Goal: Information Seeking & Learning: Learn about a topic

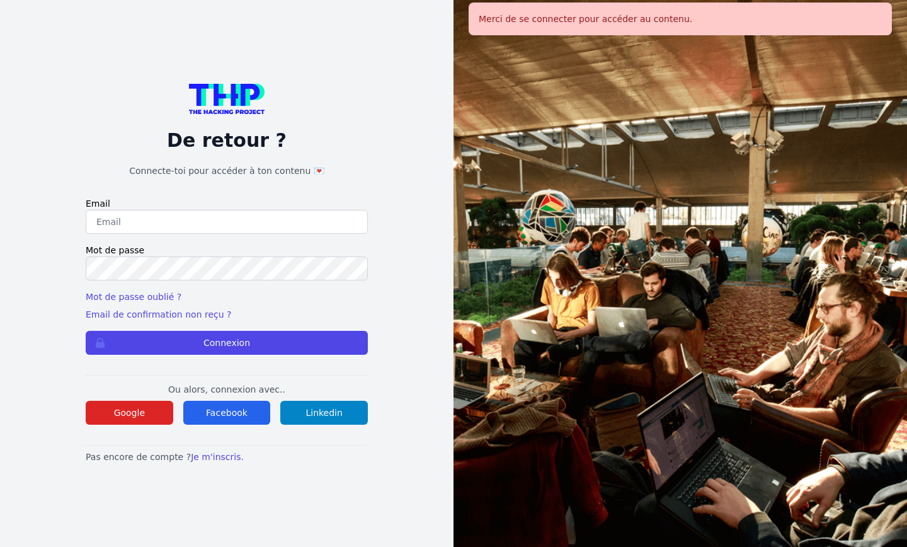
click at [198, 219] on input "email" at bounding box center [227, 222] width 282 height 24
click at [142, 416] on button "Google" at bounding box center [130, 412] width 88 height 24
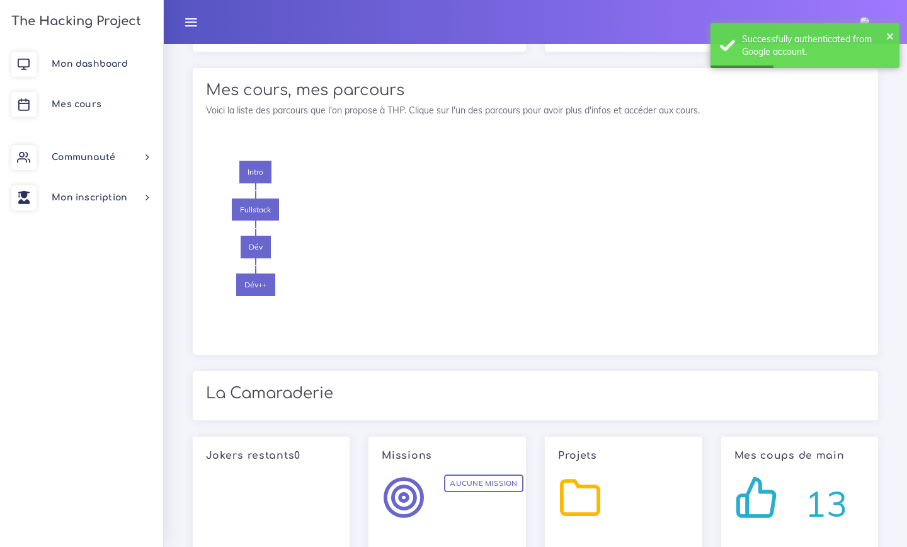
scroll to position [754, 0]
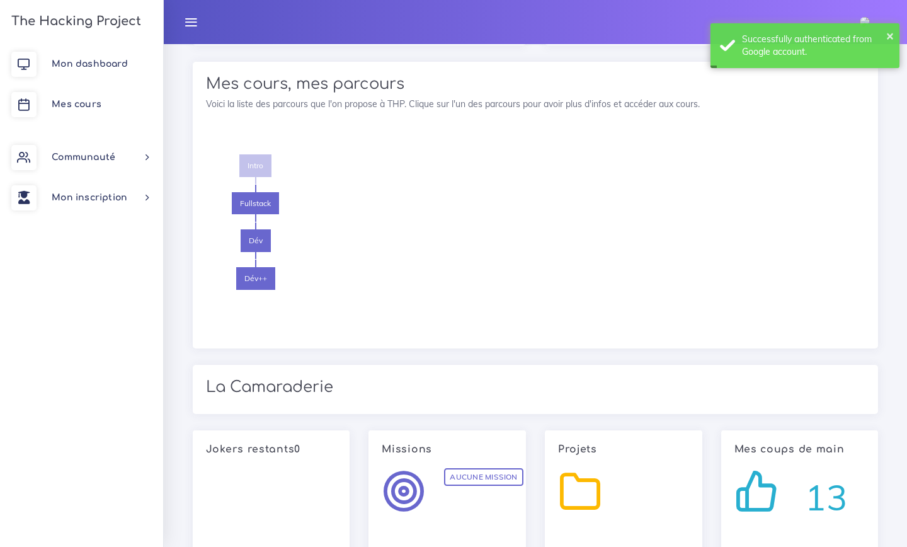
click at [252, 169] on span "Intro" at bounding box center [255, 165] width 32 height 23
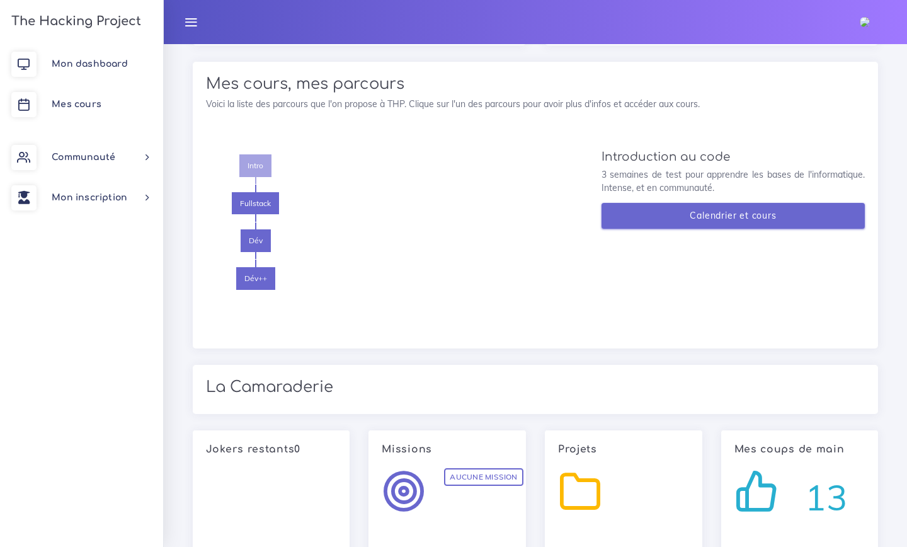
click at [677, 217] on link "Calendrier et cours" at bounding box center [733, 216] width 264 height 26
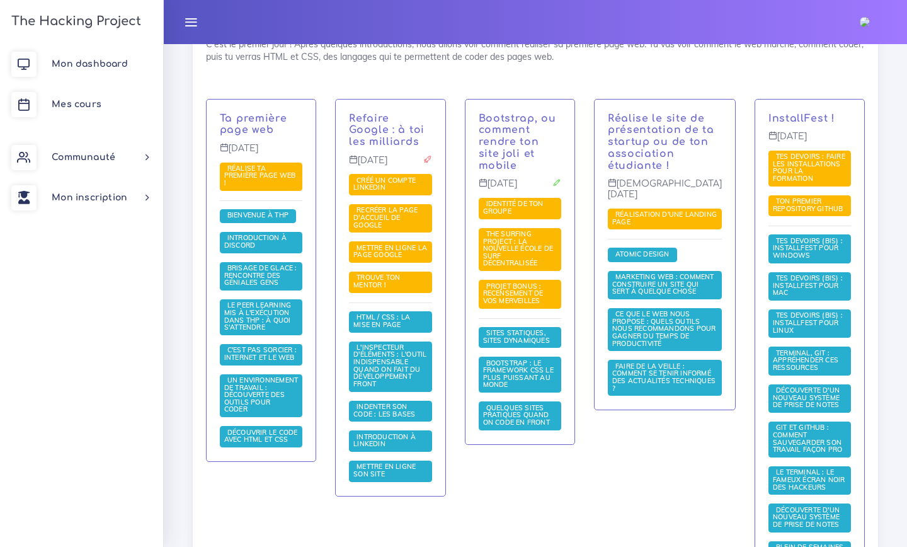
scroll to position [284, 0]
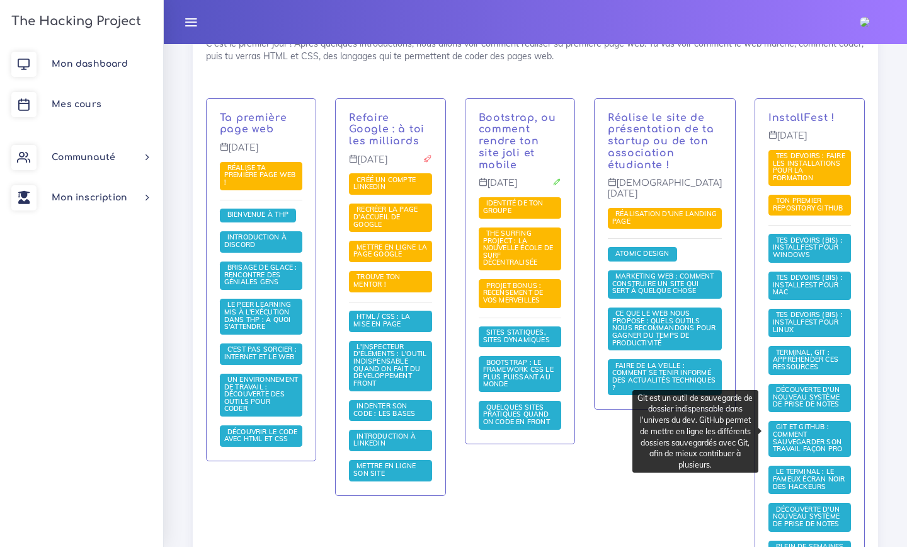
click at [808, 433] on span "Git et GitHub : comment sauvegarder son travail façon pro" at bounding box center [809, 437] width 73 height 31
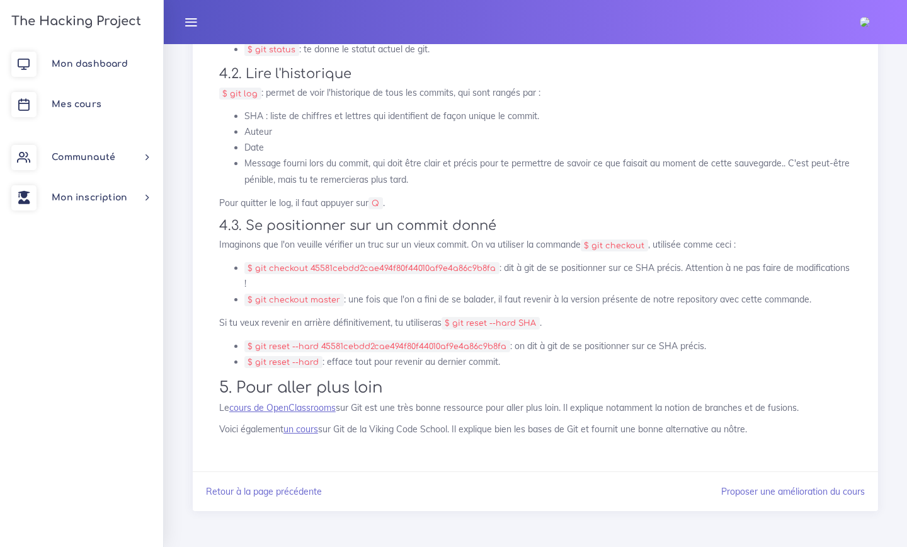
scroll to position [9842, 0]
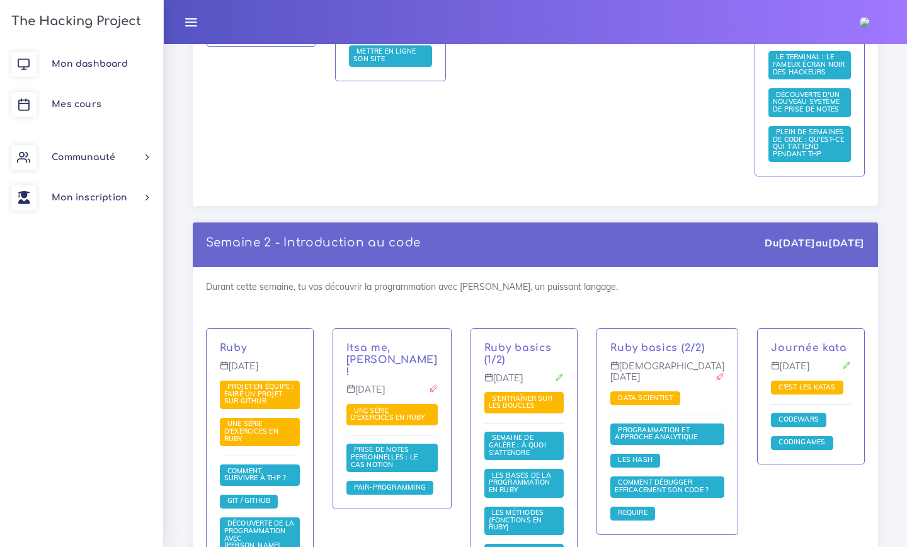
scroll to position [4548, 0]
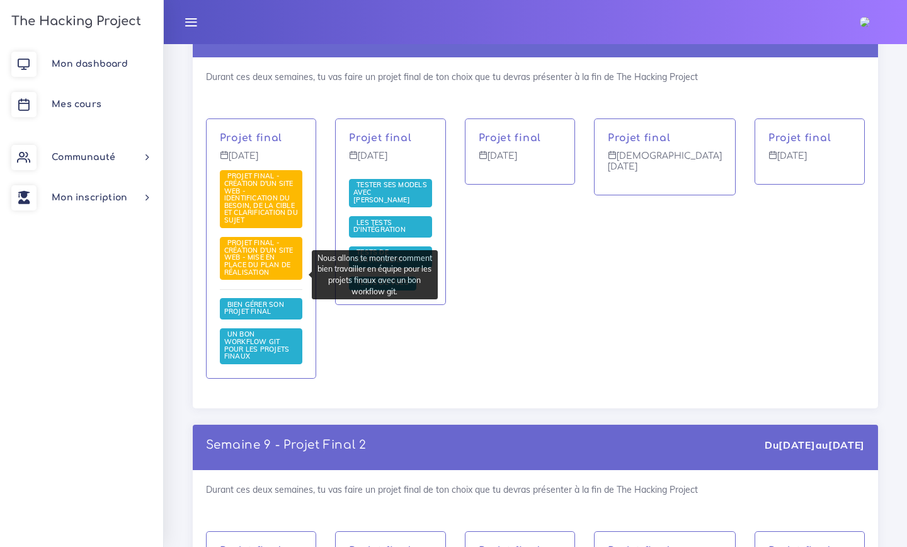
click at [275, 329] on span "Un bon workflow Git pour les projets finaux" at bounding box center [256, 344] width 65 height 31
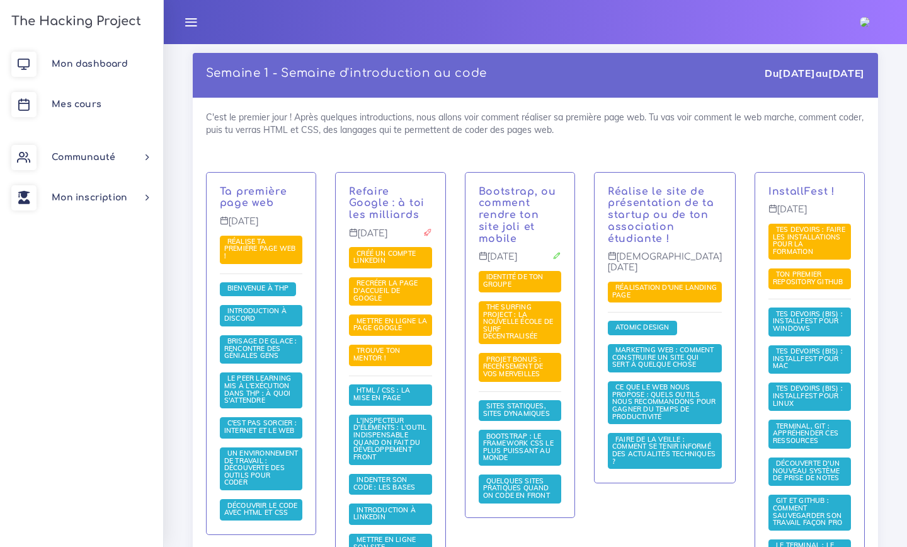
scroll to position [817, 0]
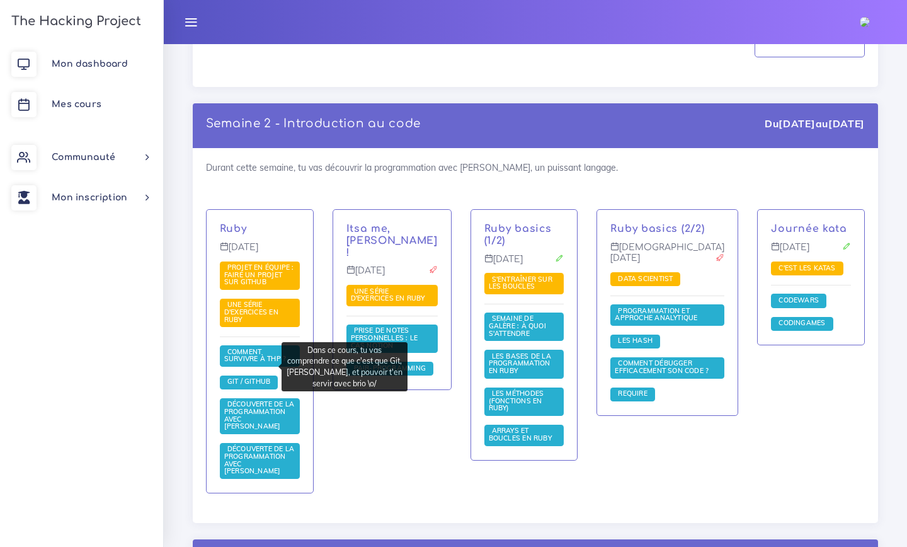
click at [239, 377] on span "Git / Github" at bounding box center [249, 381] width 50 height 9
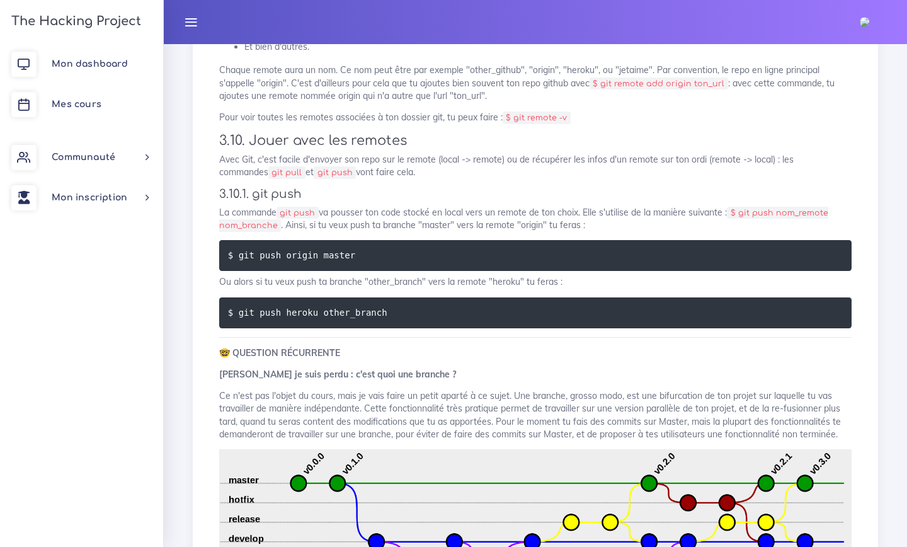
scroll to position [4877, 0]
